Goal: Check status: Check status

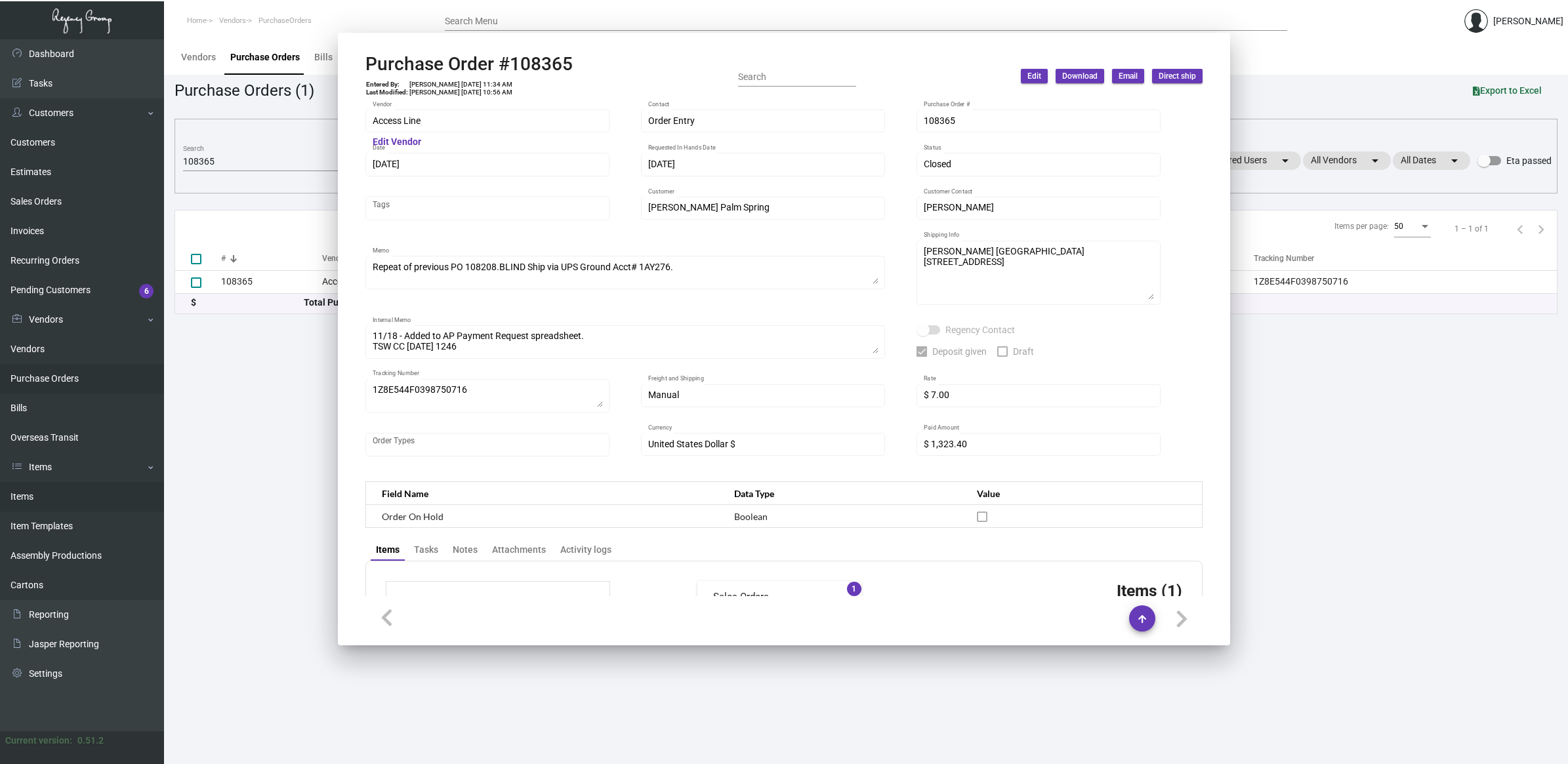
drag, startPoint x: 0, startPoint y: 0, endPoint x: 37, endPoint y: 494, distance: 495.4
click at [37, 494] on link "Items" at bounding box center [82, 497] width 164 height 29
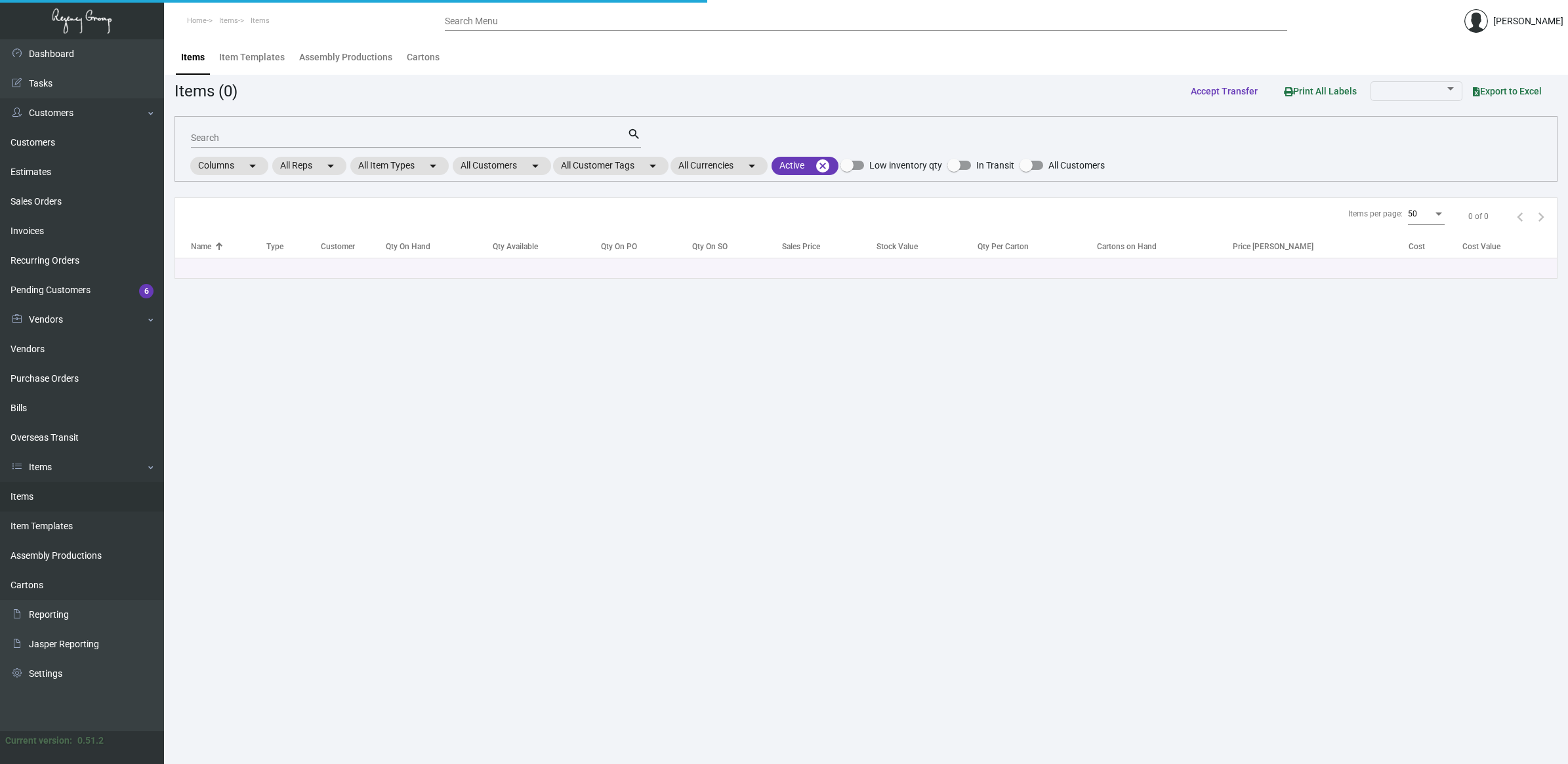
click at [219, 133] on input "Search" at bounding box center [409, 139] width 436 height 11
type input "tassel low"
click at [69, 374] on link "Purchase Orders" at bounding box center [82, 378] width 164 height 29
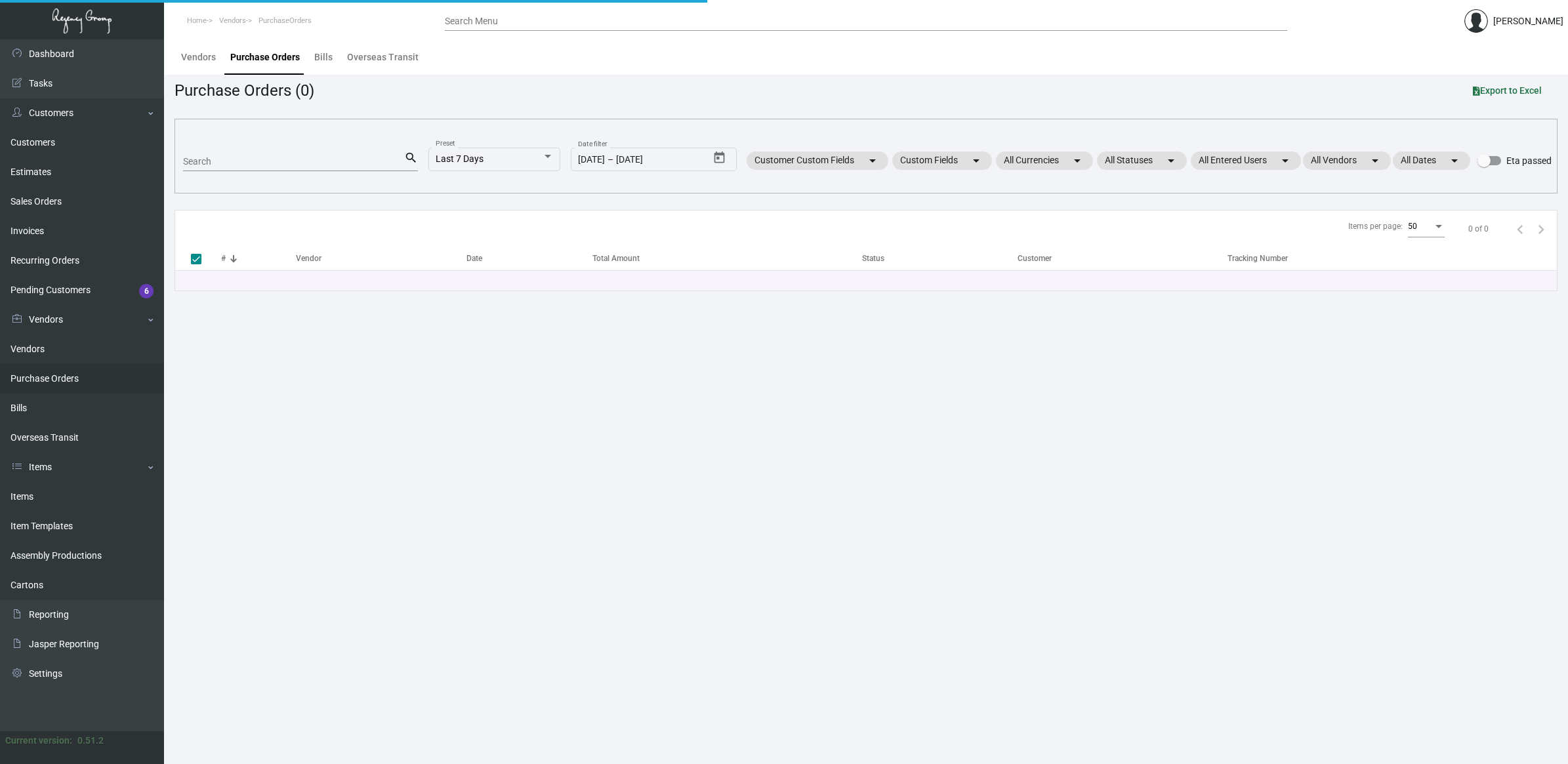
drag, startPoint x: 271, startPoint y: 164, endPoint x: 256, endPoint y: 161, distance: 15.3
click at [271, 164] on input "Search" at bounding box center [293, 162] width 221 height 11
click at [253, 161] on input "Search" at bounding box center [293, 162] width 221 height 11
type input "[PERSON_NAME] pa"
type input "[PERSON_NAME] palm"
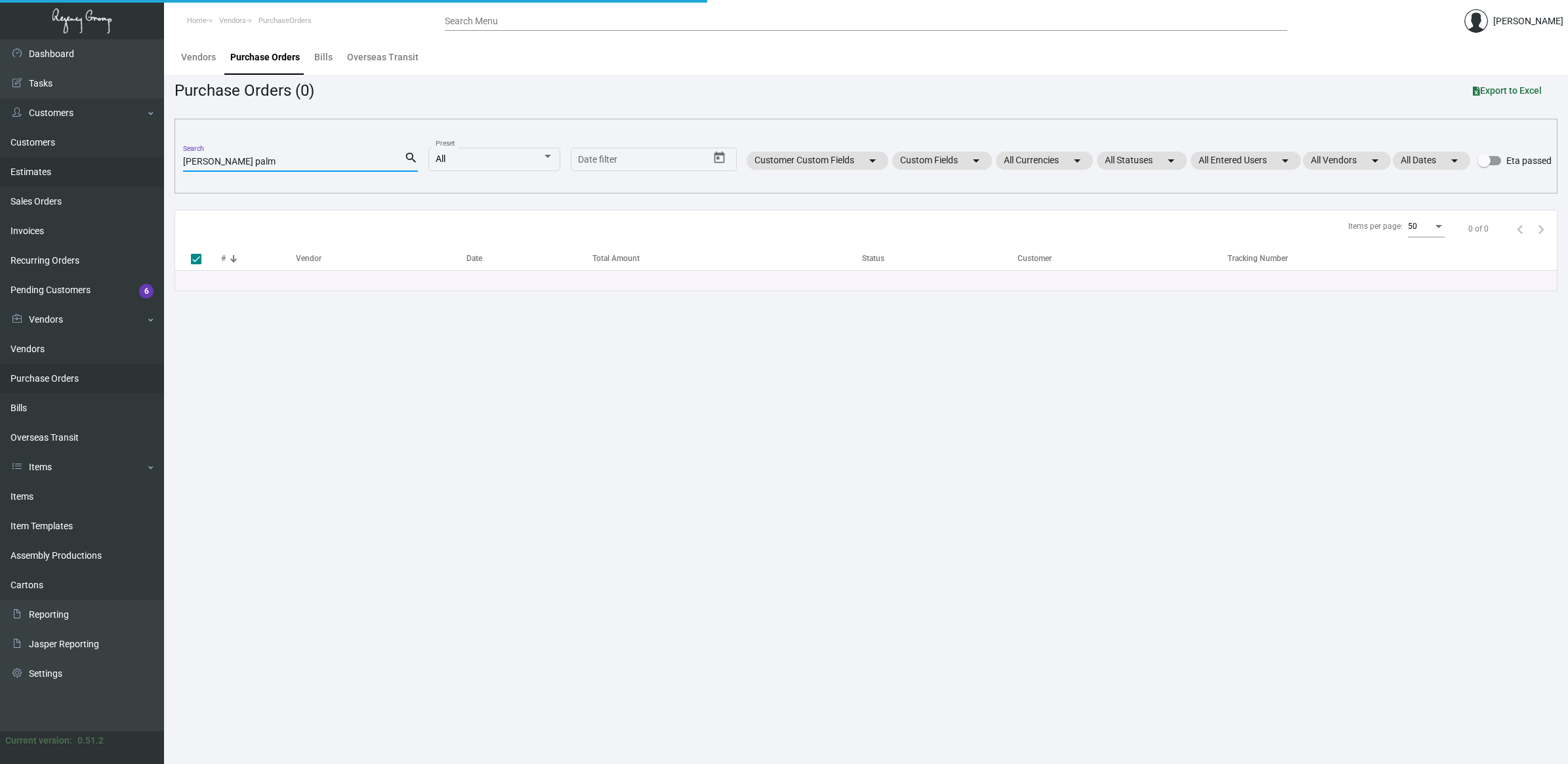
drag, startPoint x: 241, startPoint y: 162, endPoint x: 129, endPoint y: 161, distance: 112.0
click at [129, 161] on div "Dashboard Dashboard Tasks Customers Customers Estimates Sales Orders Invoices R…" at bounding box center [784, 402] width 1568 height 725
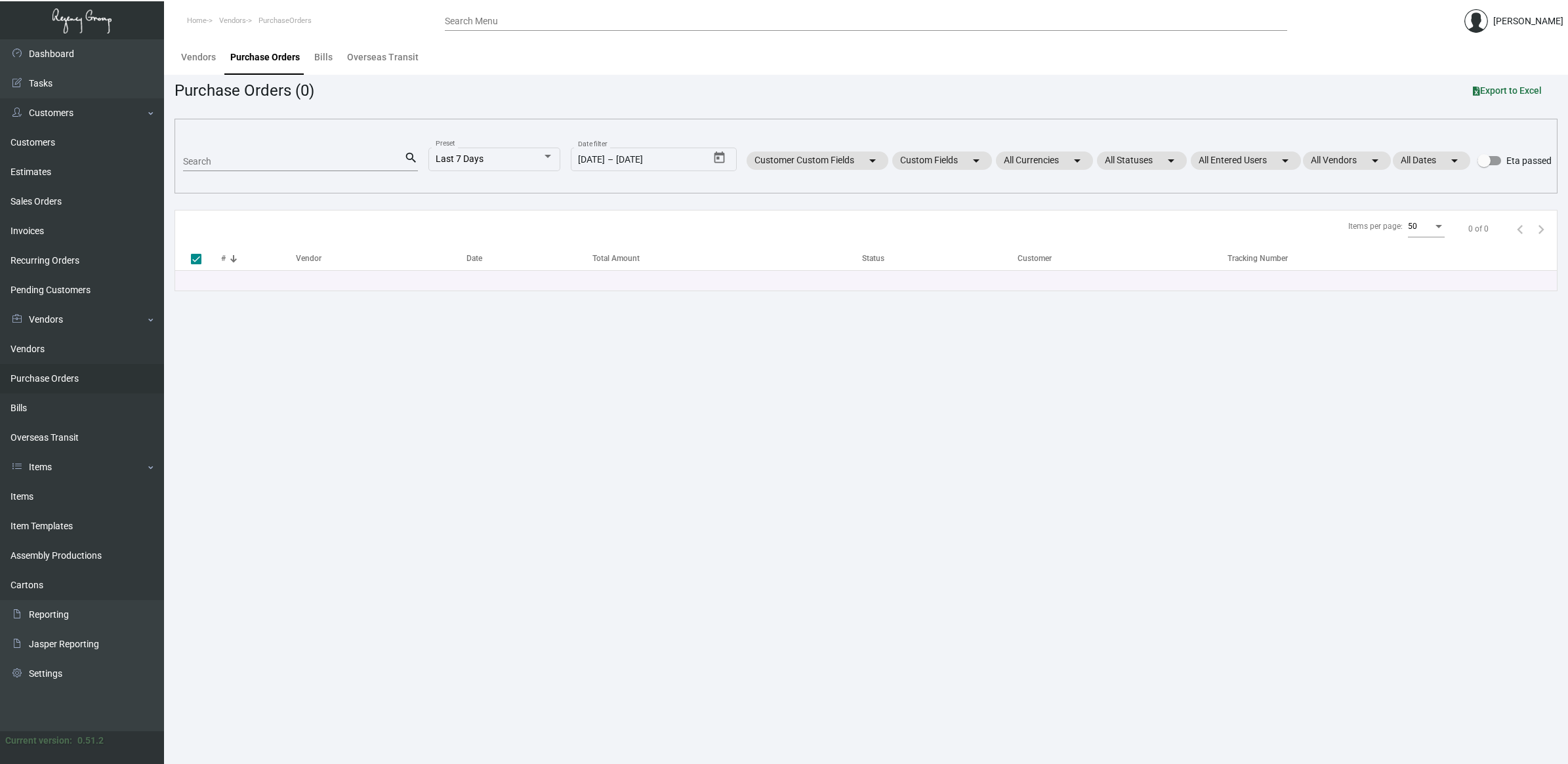
click at [289, 160] on input "Search" at bounding box center [293, 162] width 221 height 11
paste input "[PERSON_NAME] palm"
type input "[PERSON_NAME] palm"
checkbox input "false"
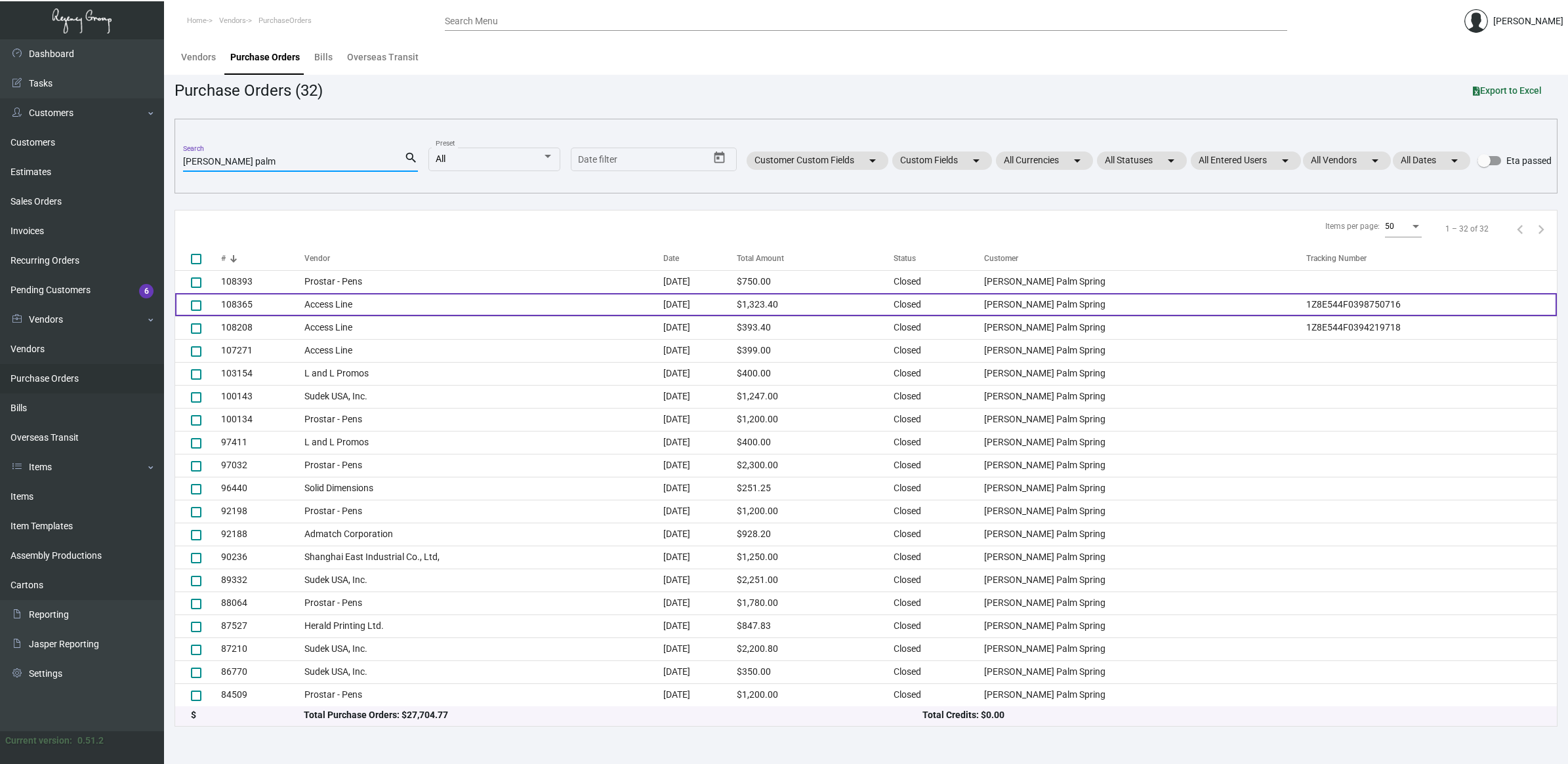
type input "[PERSON_NAME] palm"
click at [367, 308] on td "Access Line" at bounding box center [484, 304] width 359 height 23
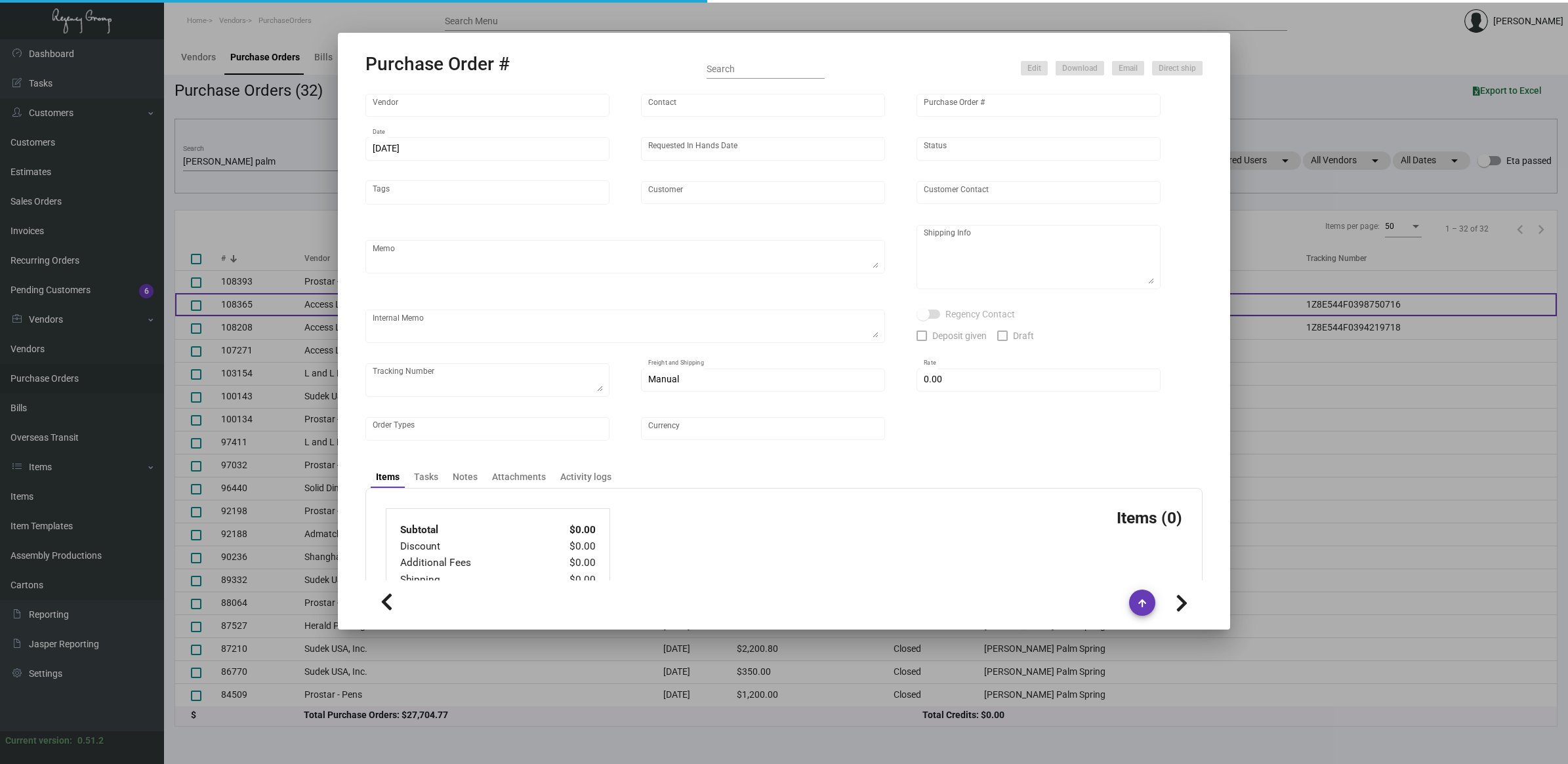
type input "Access Line"
type input "Order Entry"
type input "108365"
type input "[DATE]"
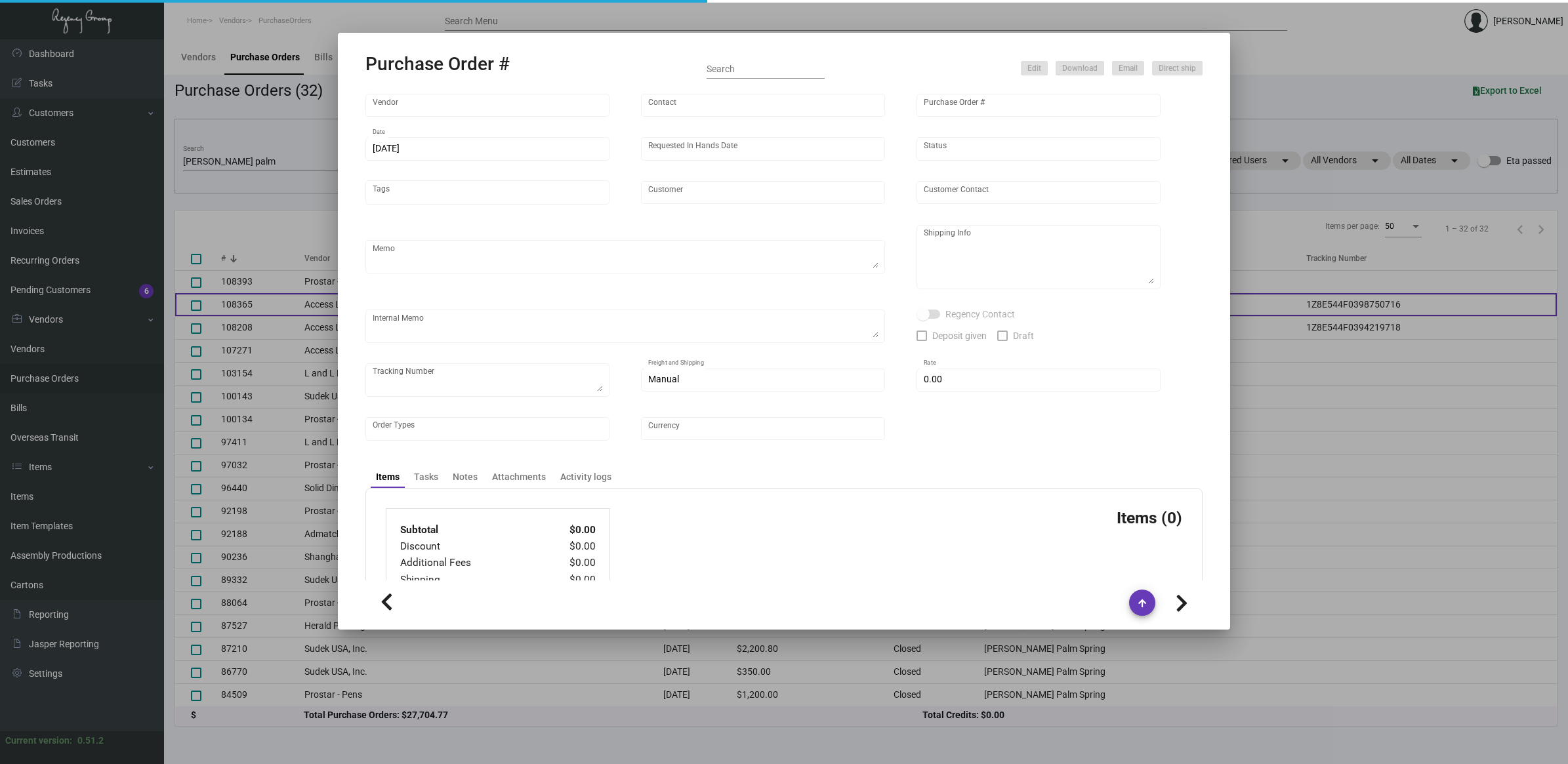
type input "[PERSON_NAME] Palm Spring"
type input "[PERSON_NAME]"
type textarea "Repeat of previous PO 108208.BLIND Ship via UPS Ground Acct# 1AY276."
type textarea "[PERSON_NAME] [GEOGRAPHIC_DATA] [STREET_ADDRESS]"
type textarea "11/18 - Added to AP Payment Request spreadsheet. TSW CC [DATE] 1246"
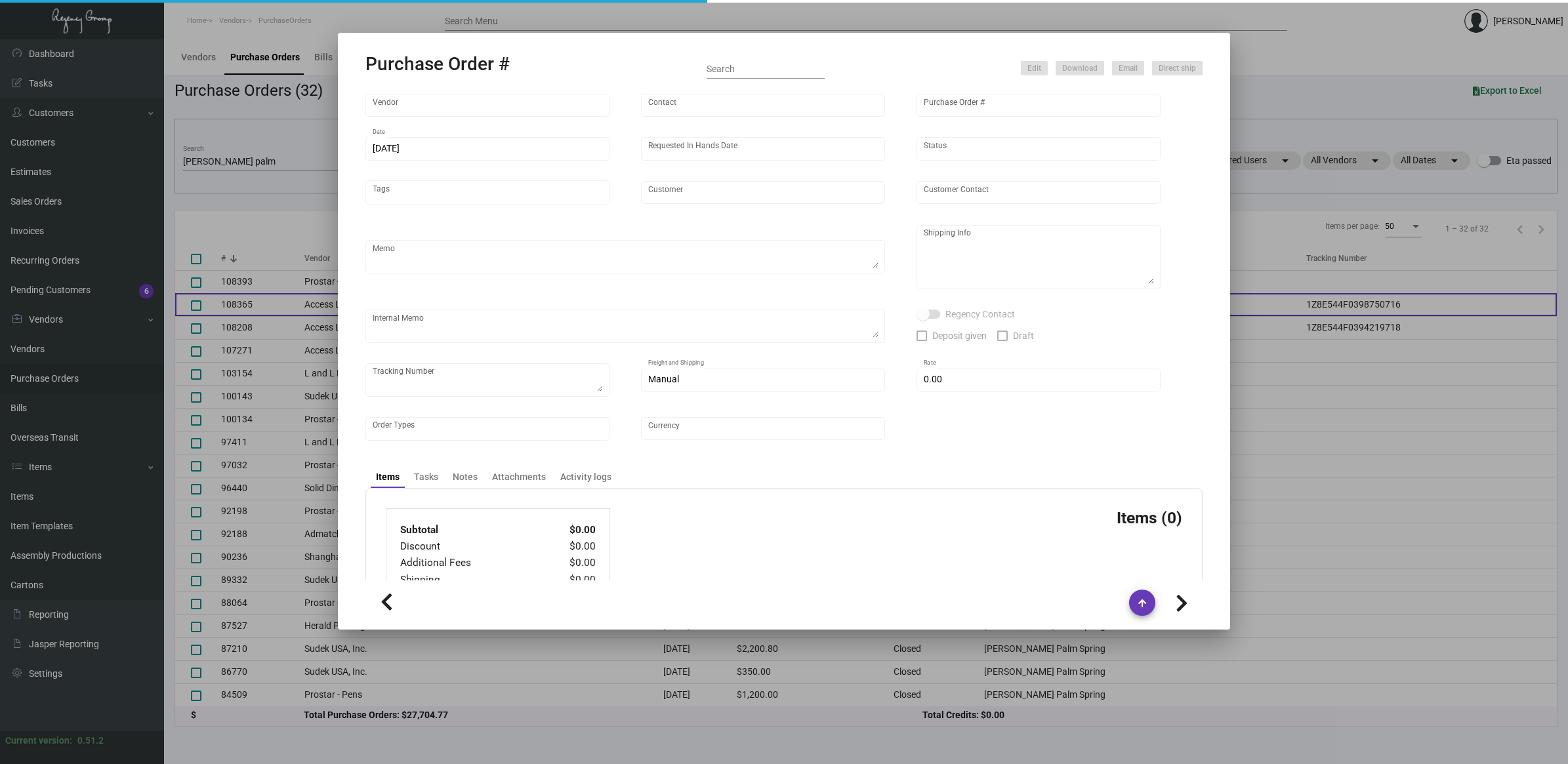
checkbox input "true"
type textarea "1Z8E544F0398750716"
type input "$ 7.00"
type input "United States Dollar $"
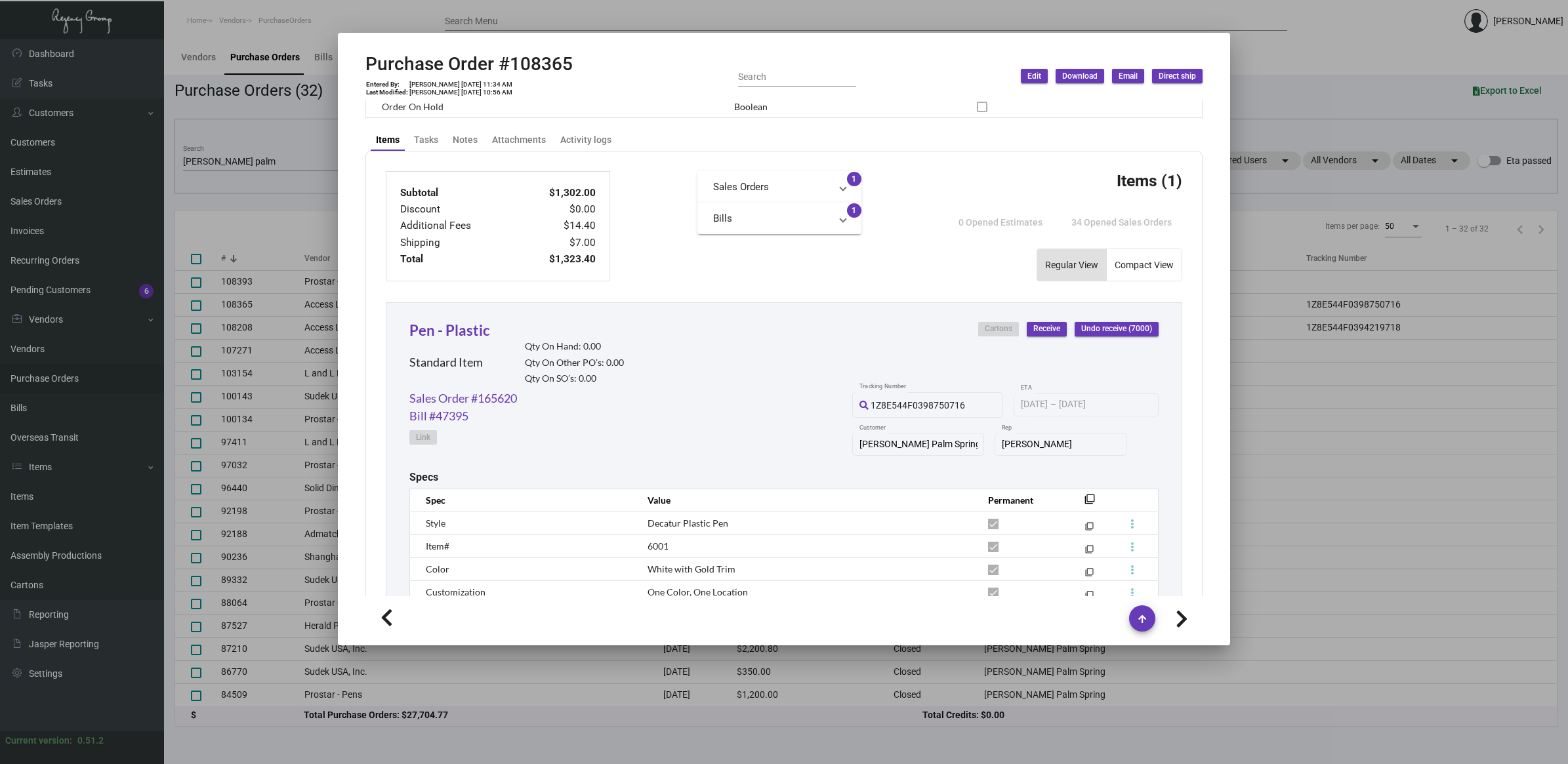
scroll to position [558, 0]
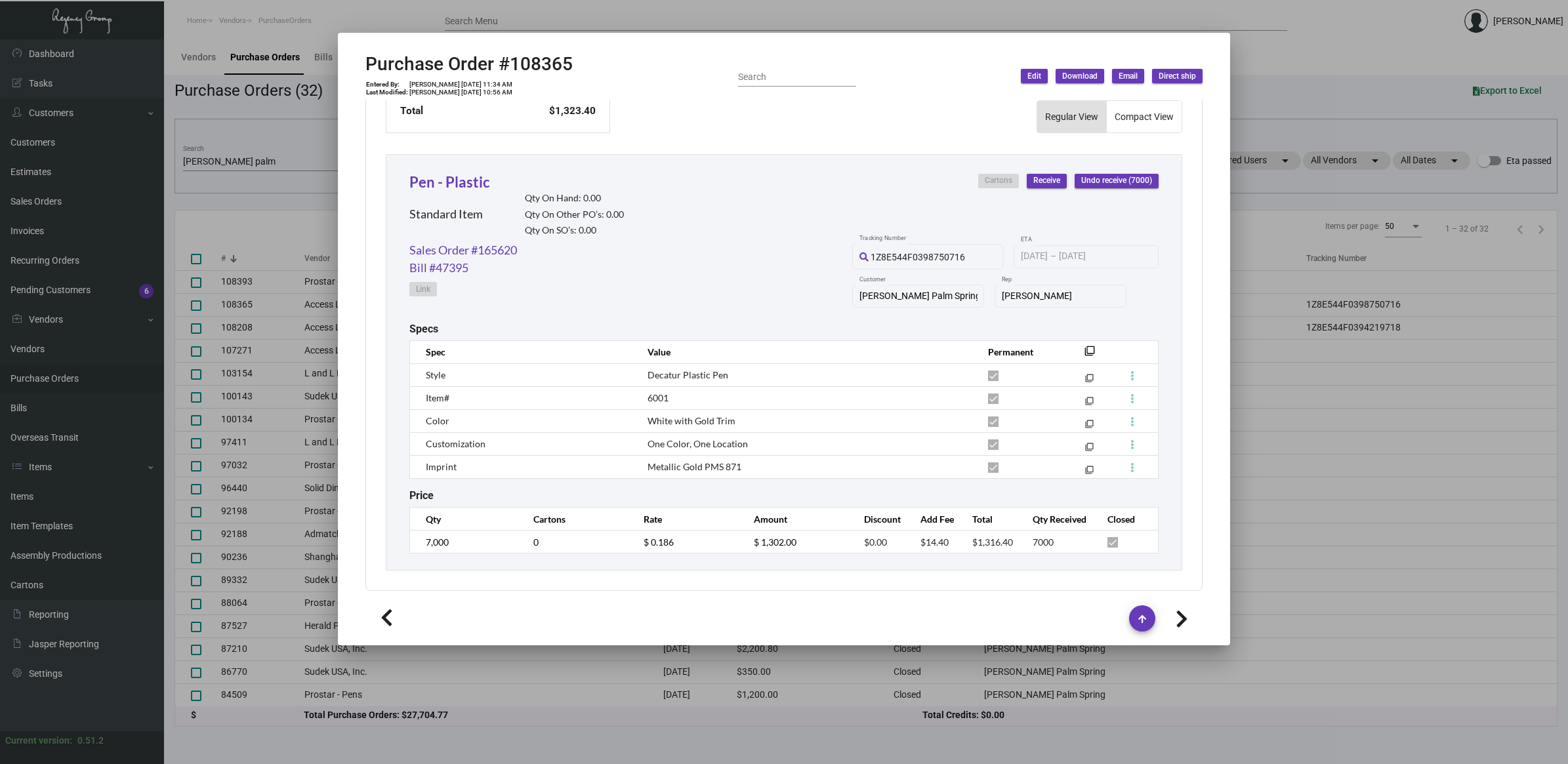
click at [656, 371] on span "Decatur Plastic Pen" at bounding box center [688, 374] width 81 height 11
copy span "Decatur"
click at [543, 70] on h2 "Purchase Order #108365" at bounding box center [469, 65] width 207 height 23
click at [543, 69] on h2 "Purchase Order #108365" at bounding box center [469, 65] width 207 height 23
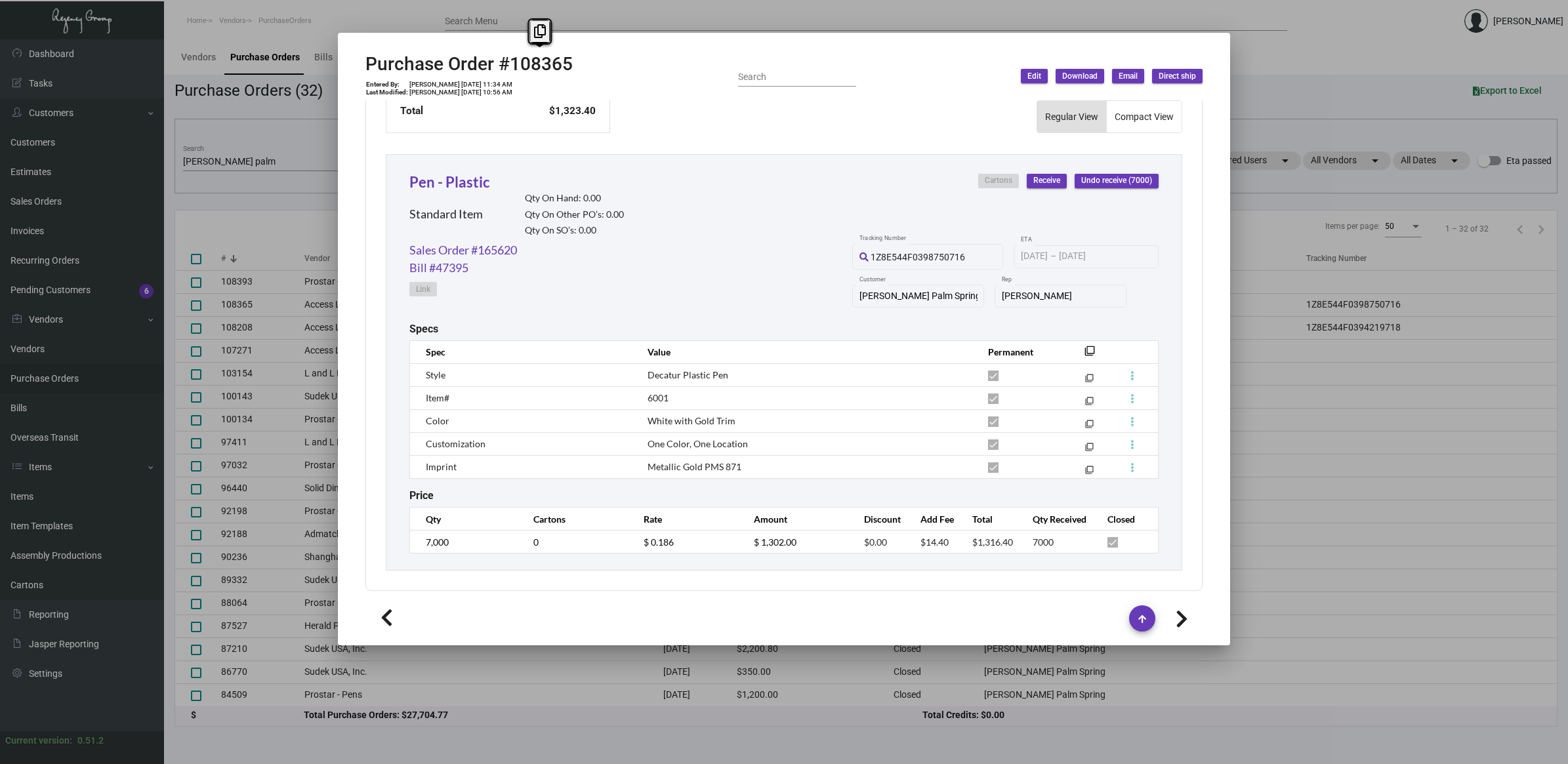
copy h2 "108365"
